Goal: Information Seeking & Learning: Learn about a topic

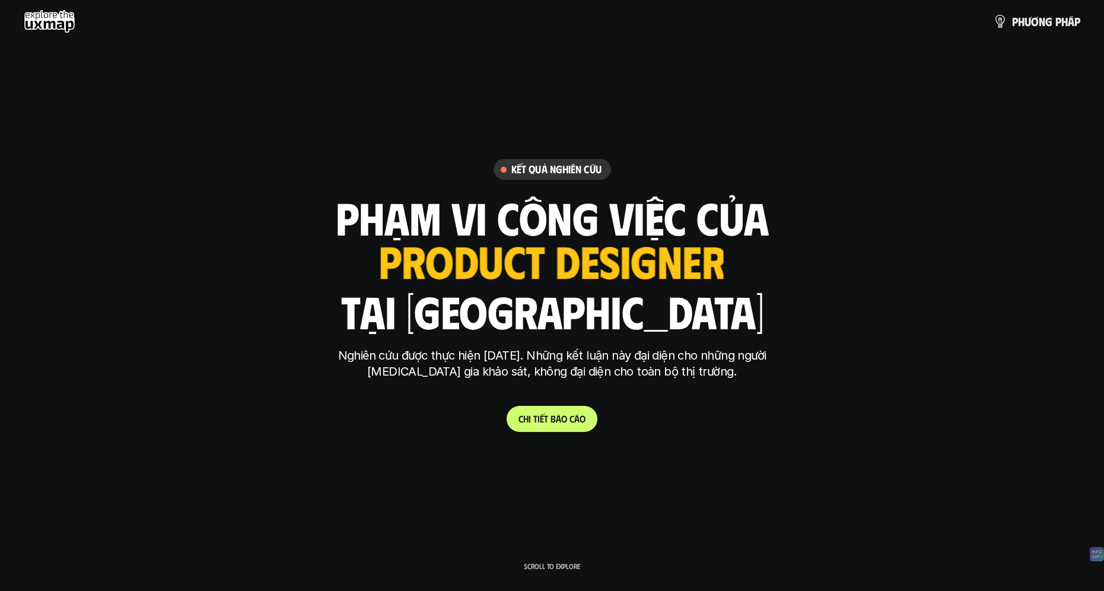
click at [48, 26] on use at bounding box center [50, 21] width 52 height 24
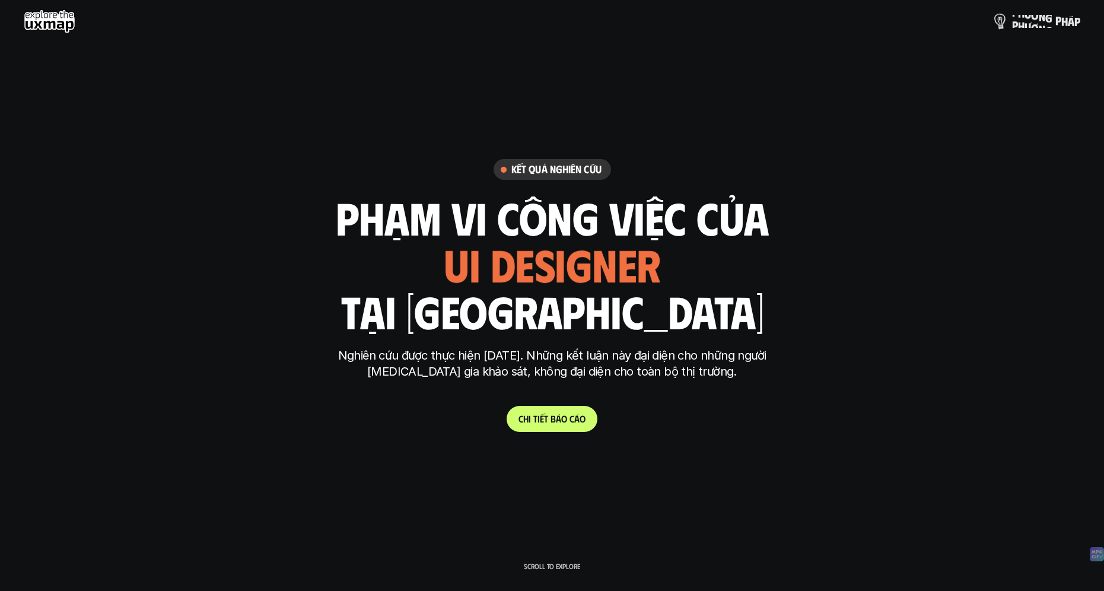
click at [1044, 24] on p "p h ư ơ n g p h á p" at bounding box center [1046, 21] width 68 height 13
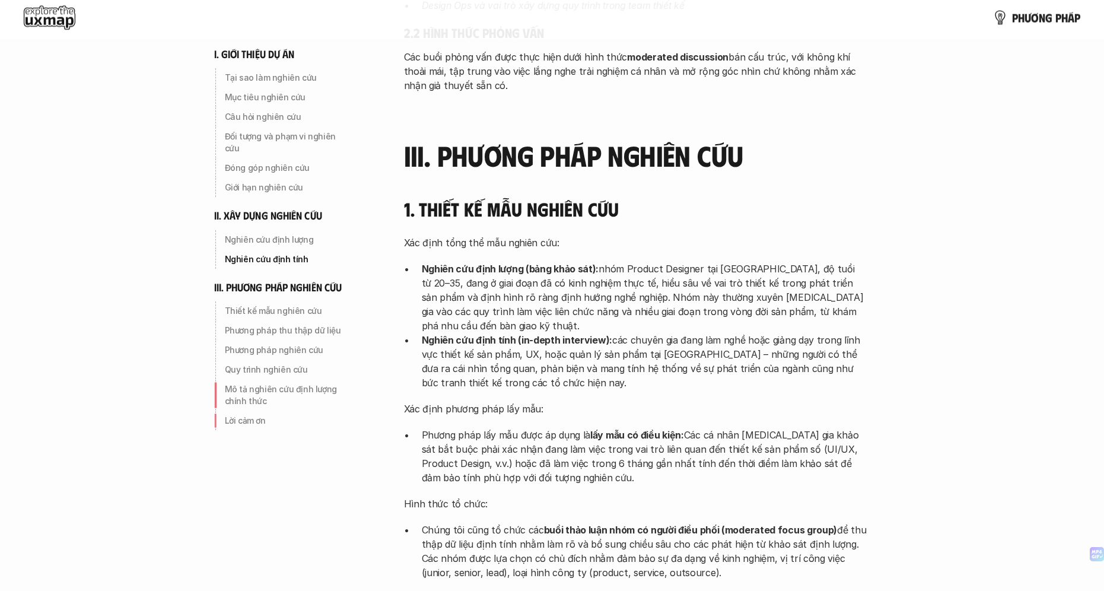
scroll to position [2024, 0]
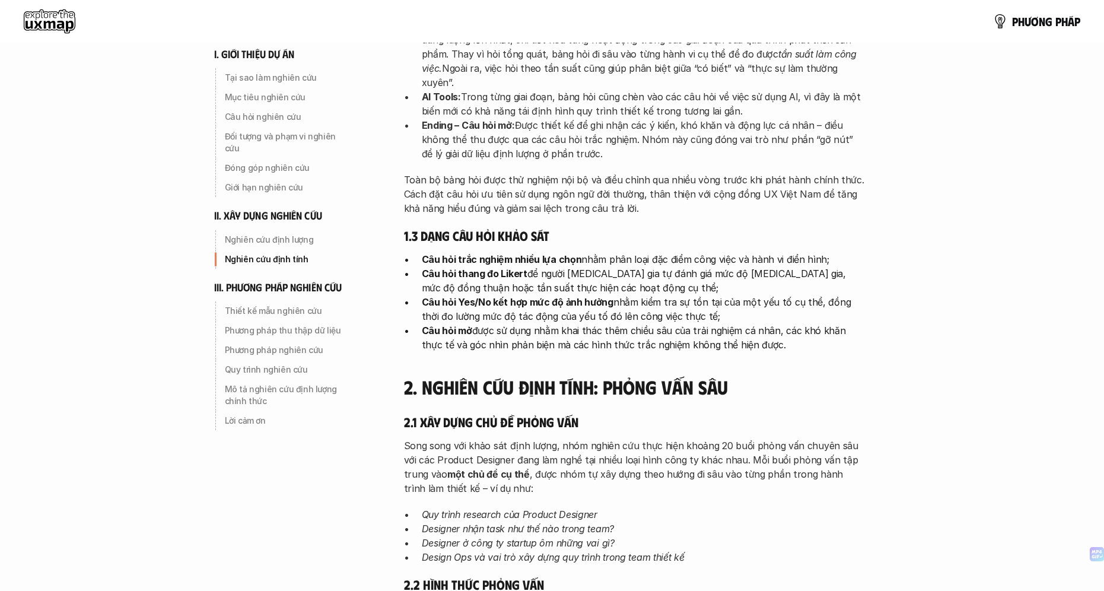
click at [69, 17] on use at bounding box center [50, 21] width 52 height 24
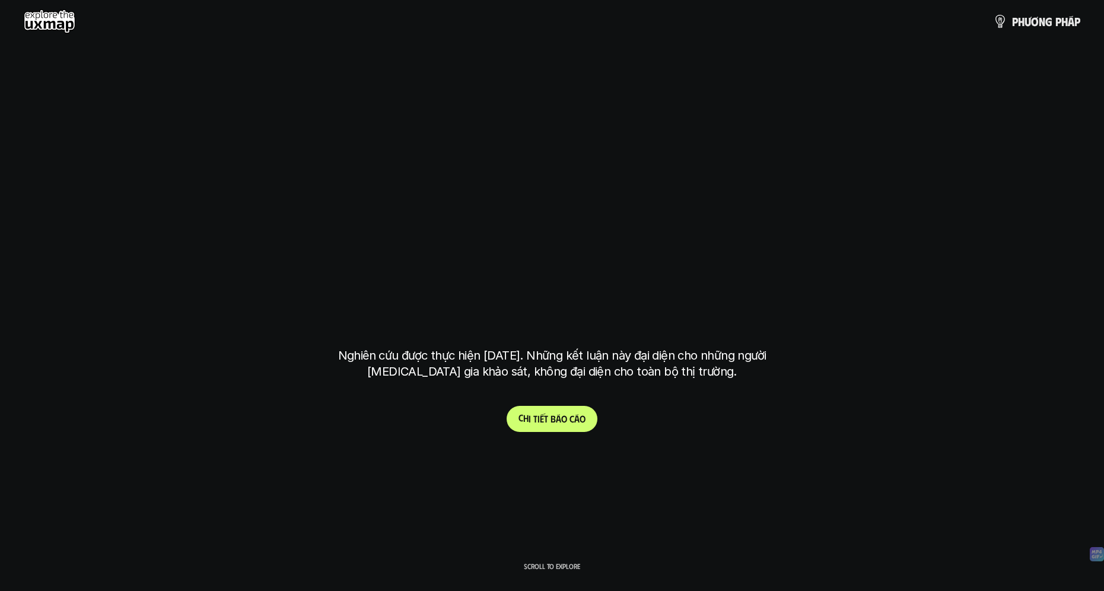
click at [567, 414] on span at bounding box center [568, 418] width 2 height 11
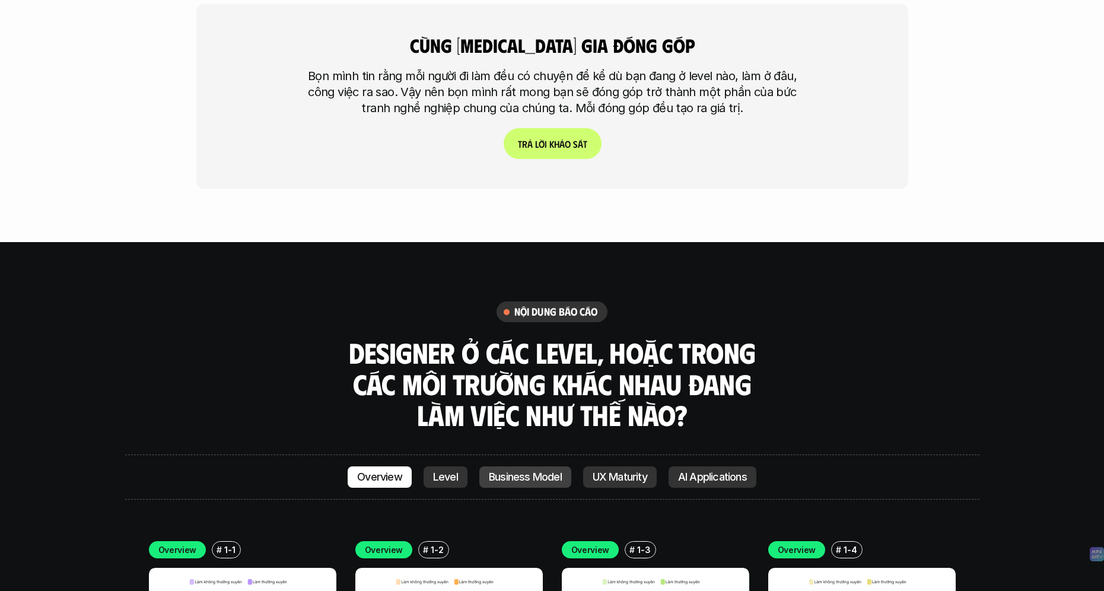
scroll to position [3288, 0]
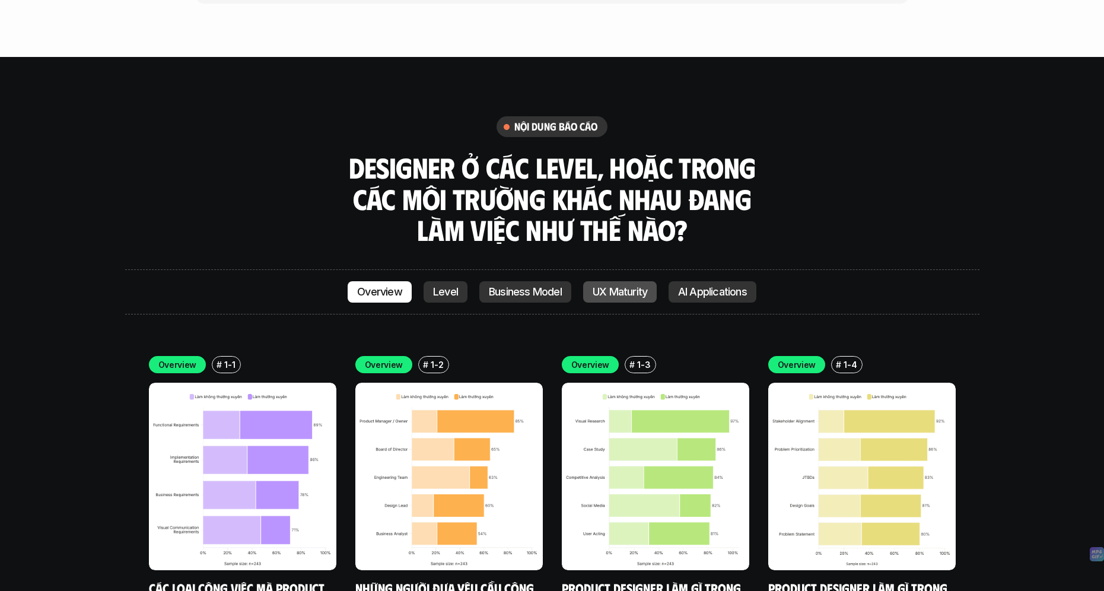
click at [620, 286] on p "UX Maturity" at bounding box center [620, 292] width 55 height 12
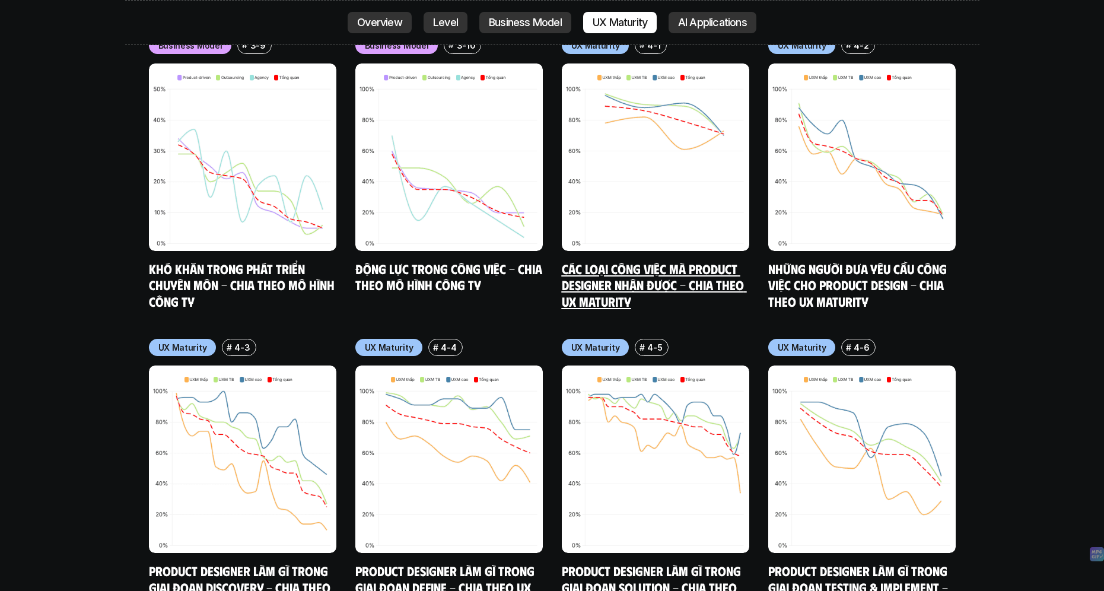
scroll to position [5725, 0]
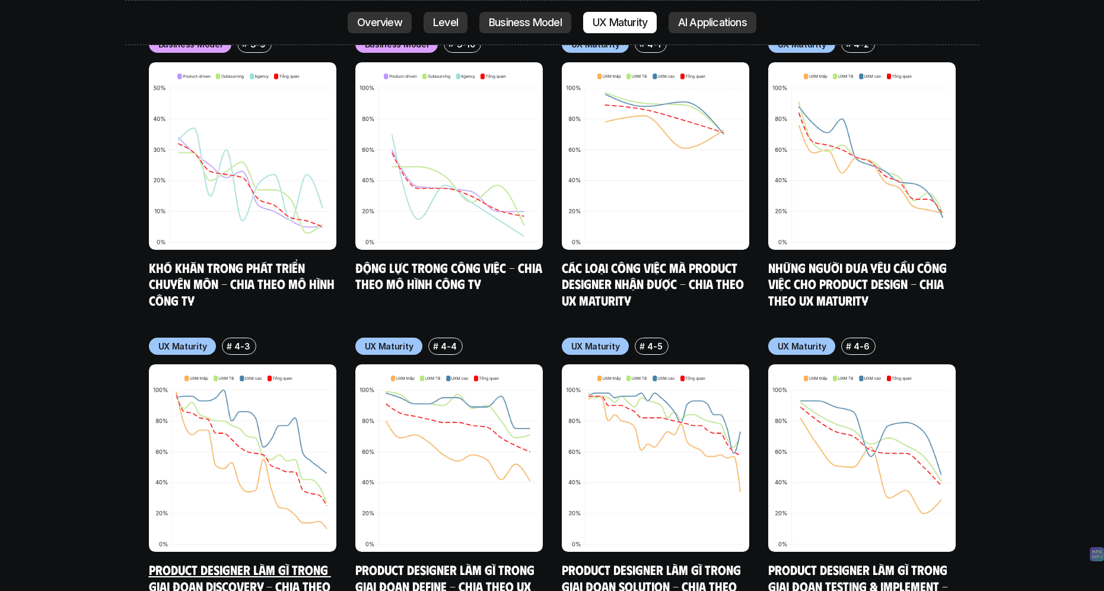
click at [240, 409] on img at bounding box center [243, 458] width 188 height 188
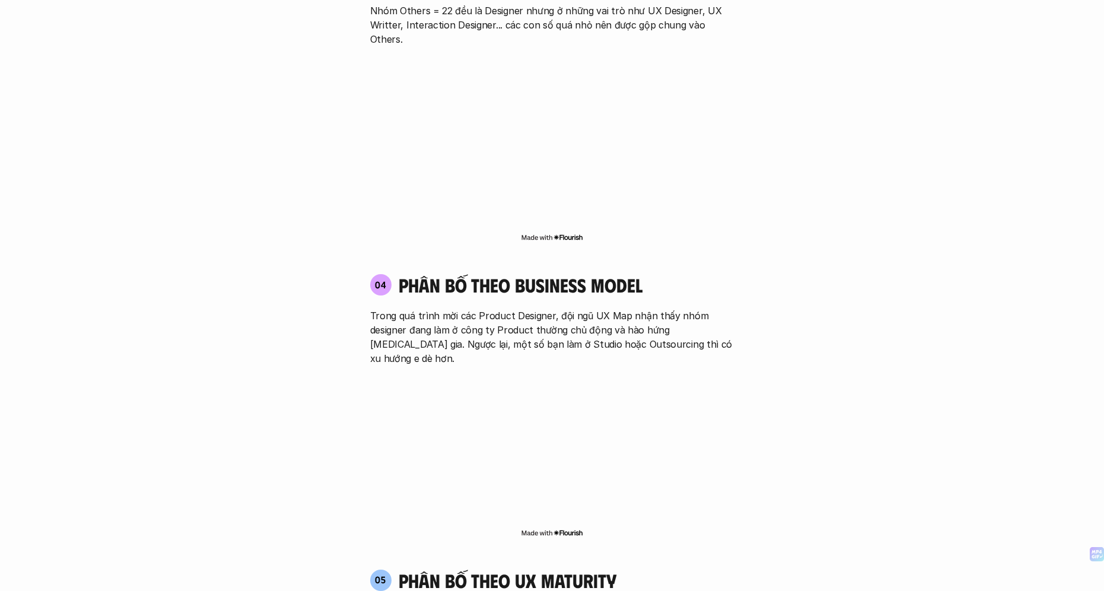
scroll to position [5650, 0]
